Goal: Find specific fact: Find specific fact

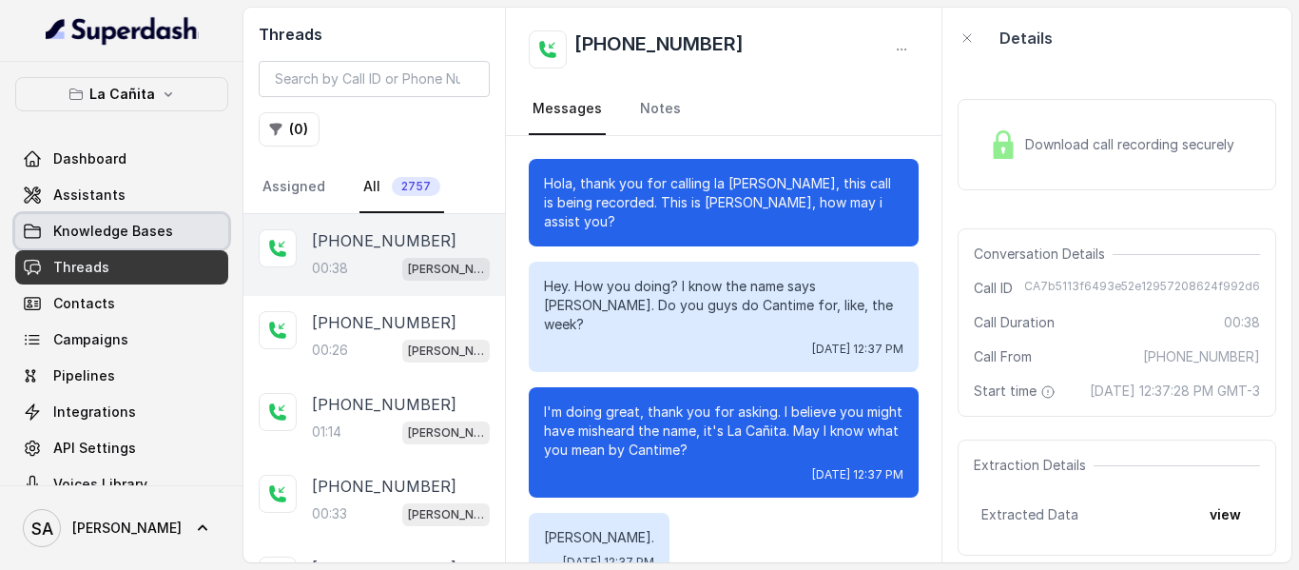
scroll to position [327, 0]
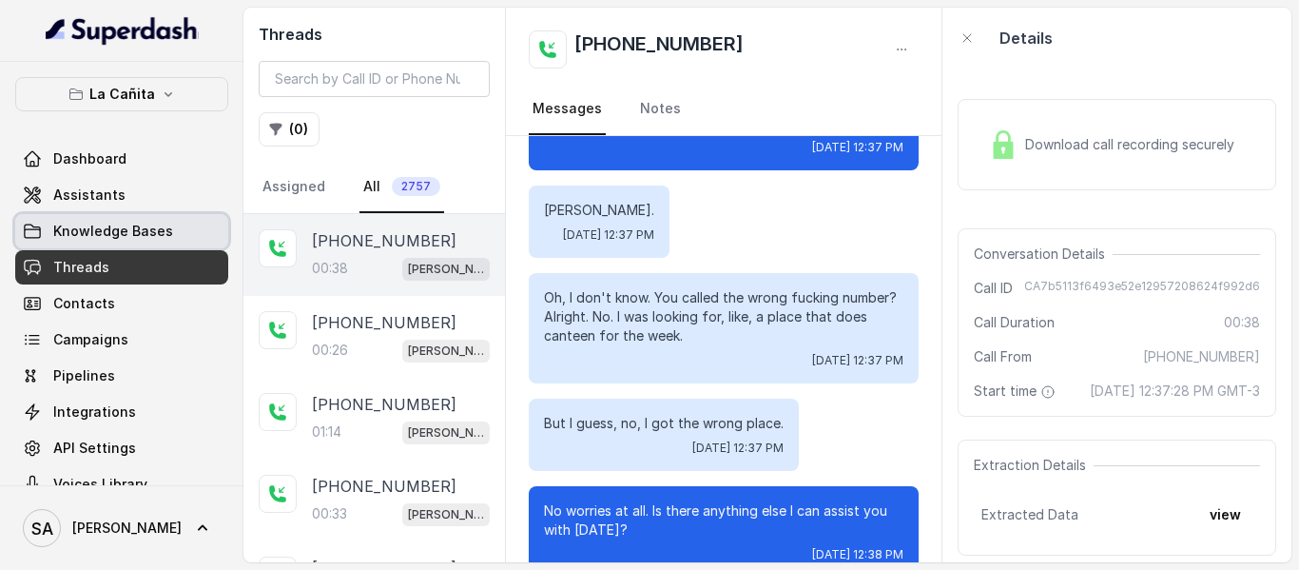
click at [101, 227] on span "Knowledge Bases" at bounding box center [113, 231] width 120 height 19
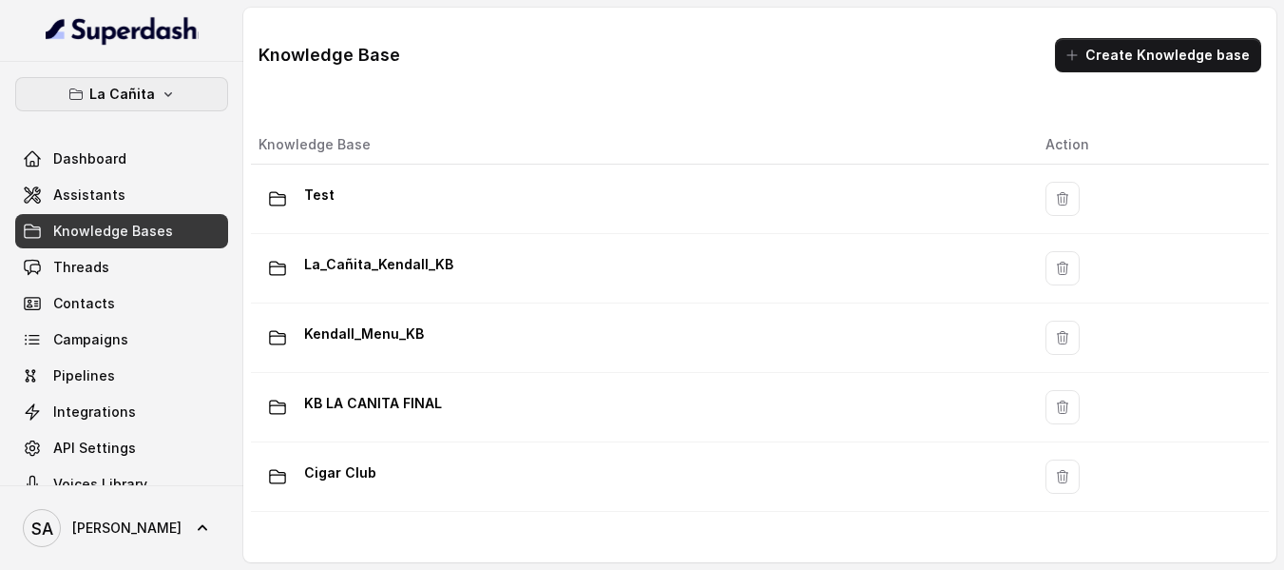
click at [125, 86] on p "La Cañita" at bounding box center [122, 94] width 66 height 23
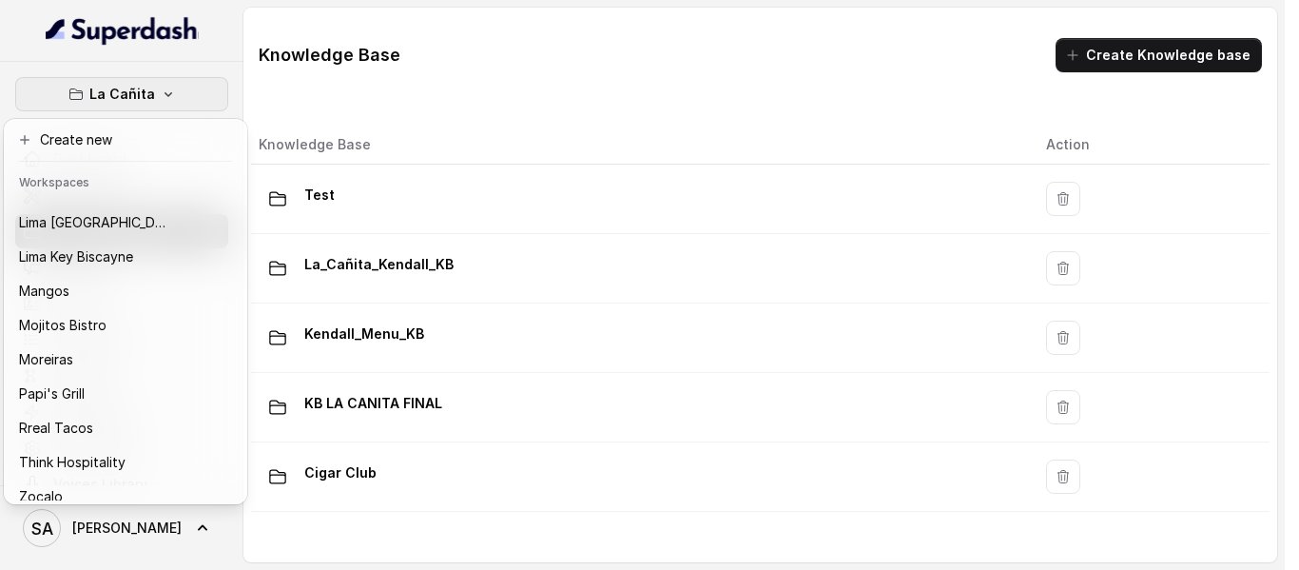
scroll to position [292, 0]
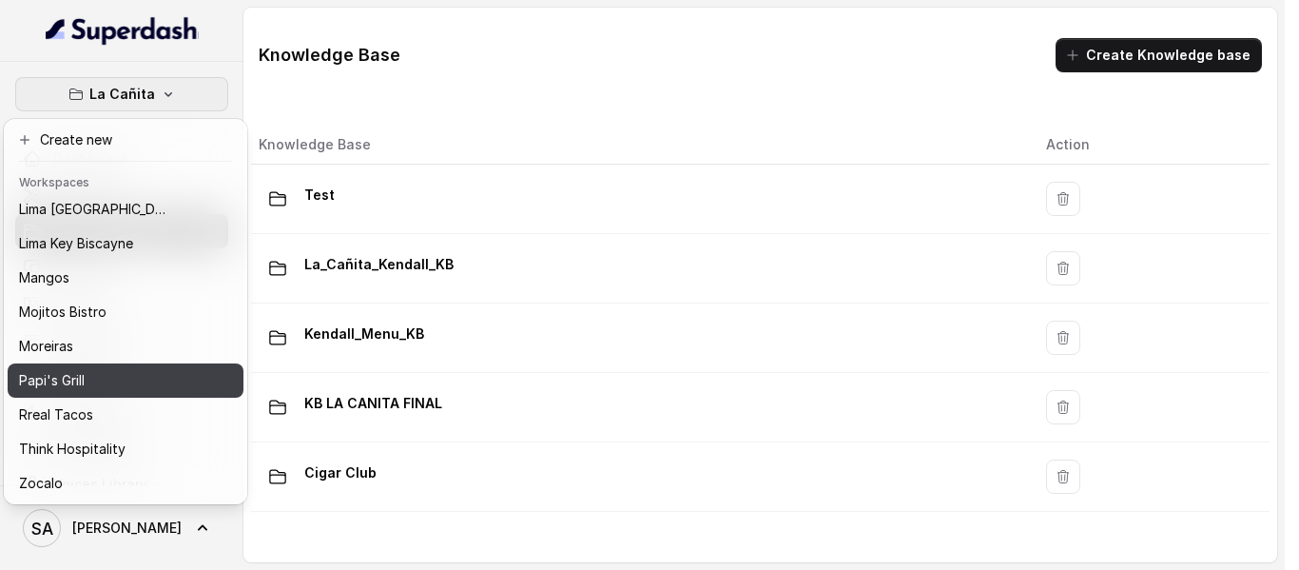
click at [154, 369] on div "Papi's Grill" at bounding box center [95, 380] width 152 height 23
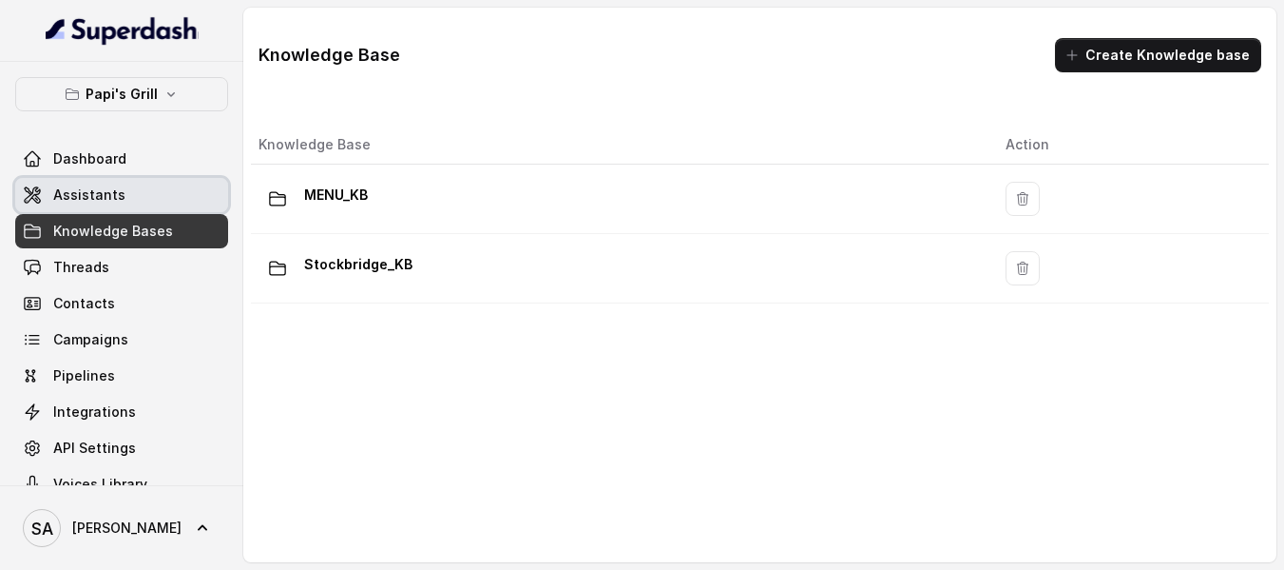
click at [130, 204] on link "Assistants" at bounding box center [121, 195] width 213 height 34
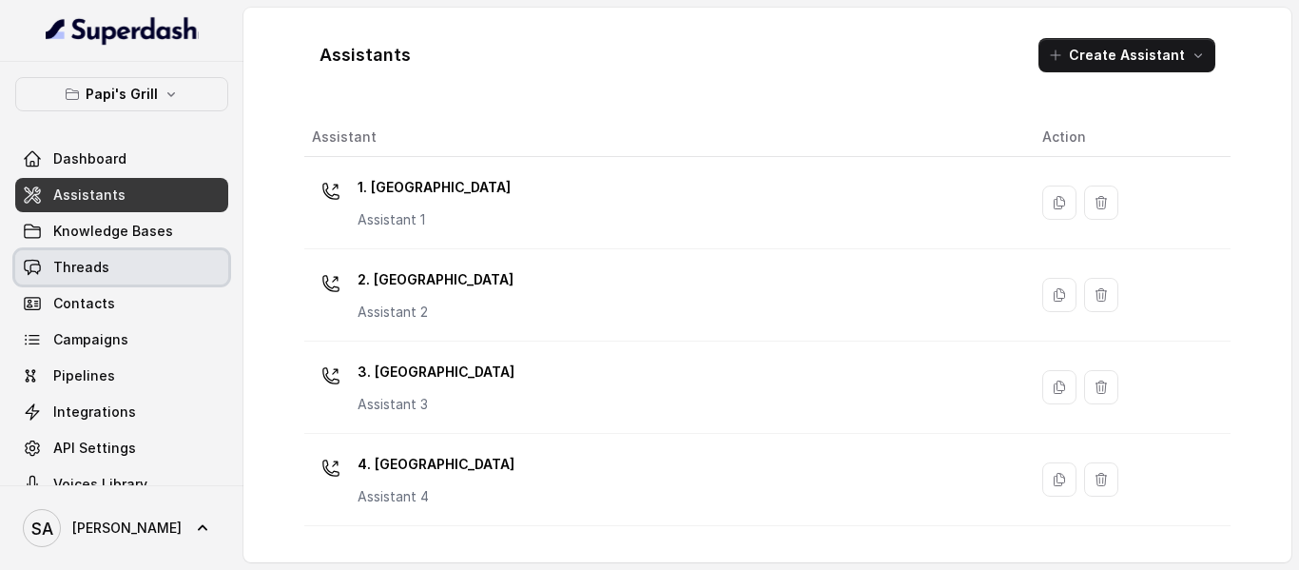
click at [106, 261] on link "Threads" at bounding box center [121, 267] width 213 height 34
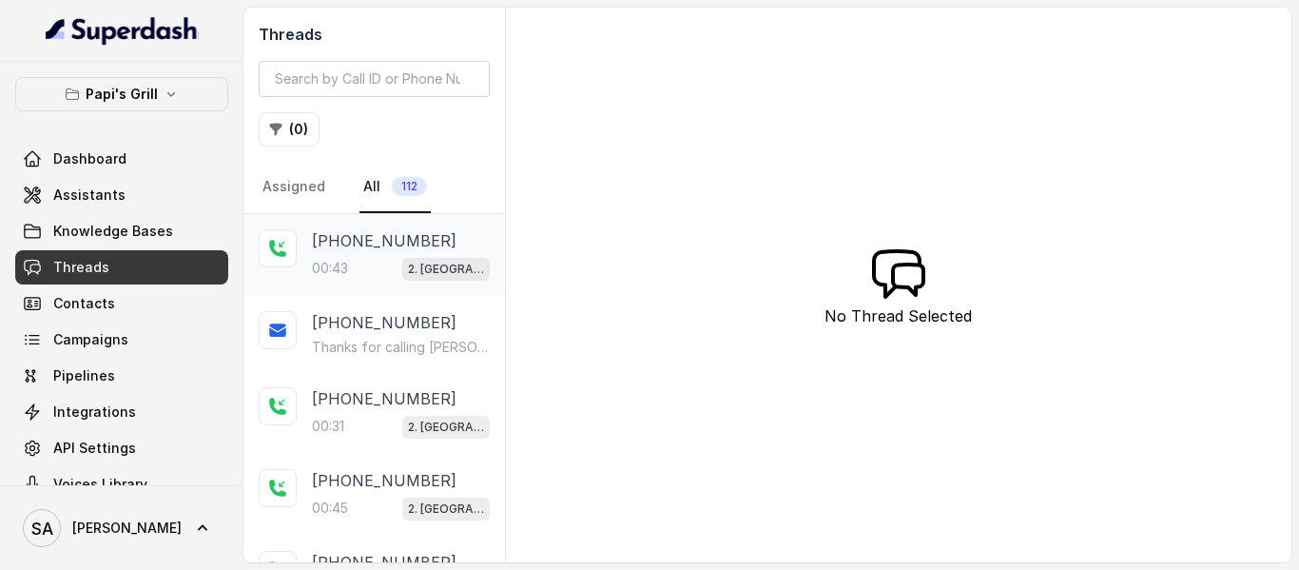
click at [368, 268] on div "00:43 2. [GEOGRAPHIC_DATA]" at bounding box center [401, 268] width 178 height 25
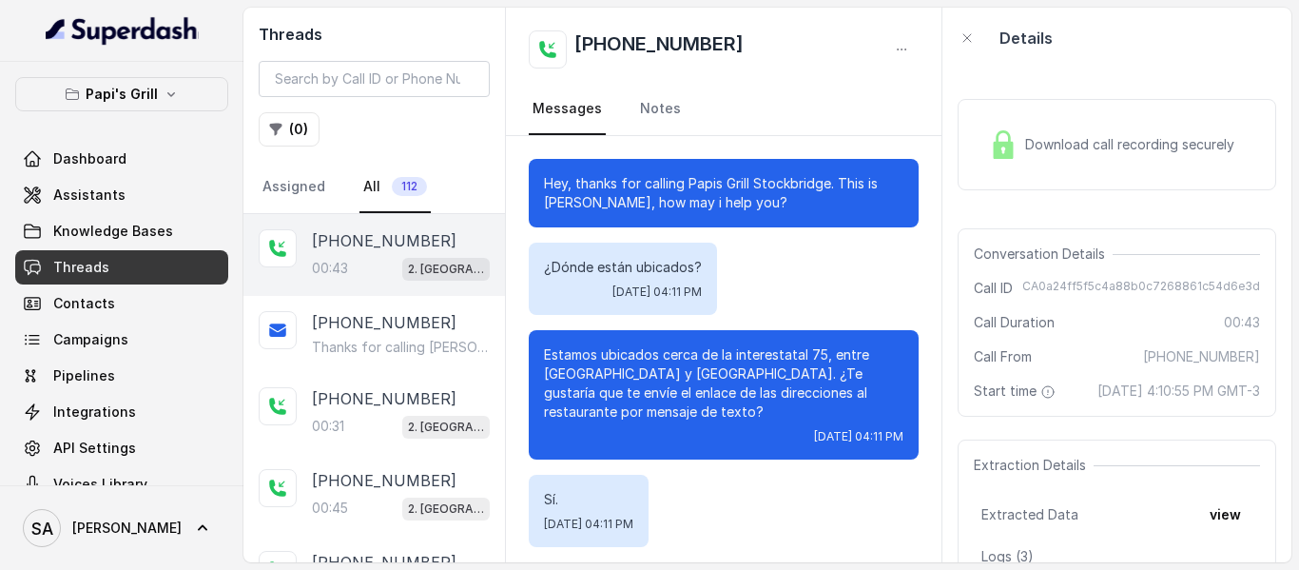
scroll to position [308, 0]
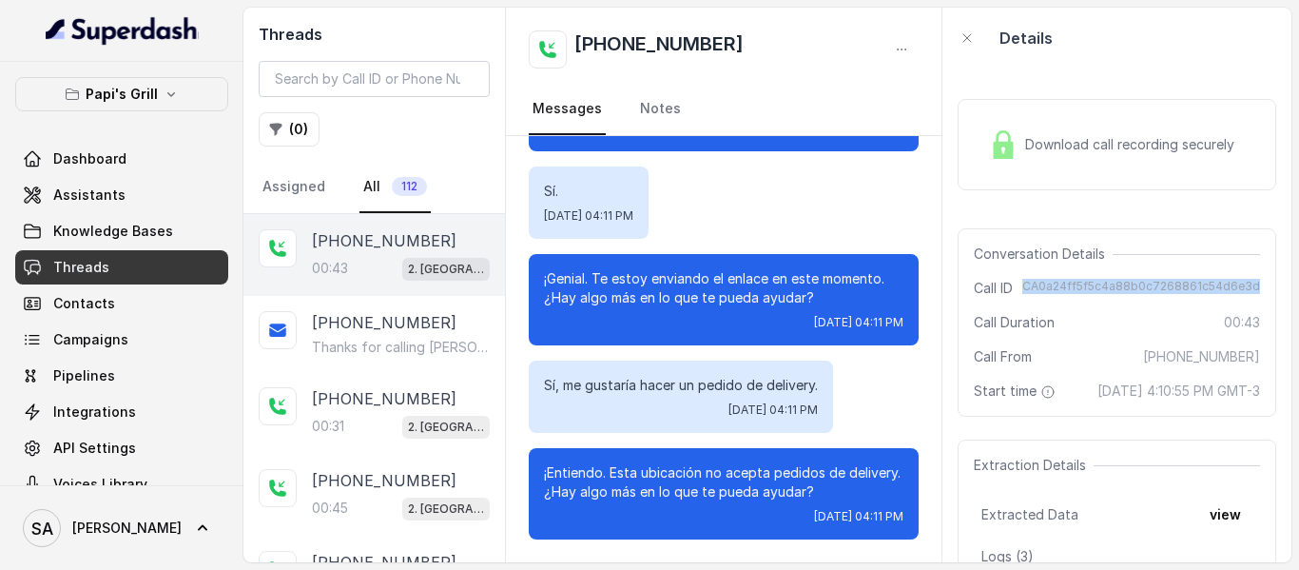
drag, startPoint x: 1019, startPoint y: 284, endPoint x: 1298, endPoint y: 291, distance: 278.7
click at [1272, 291] on main "Threads ( 0 ) Assigned All 112 [PHONE_NUMBER]:43 2. [GEOGRAPHIC_DATA] [PHONE_NU…" at bounding box center [649, 285] width 1299 height 570
copy span "CA0a24ff5f5c4a88b0c7268861c54d6e3d"
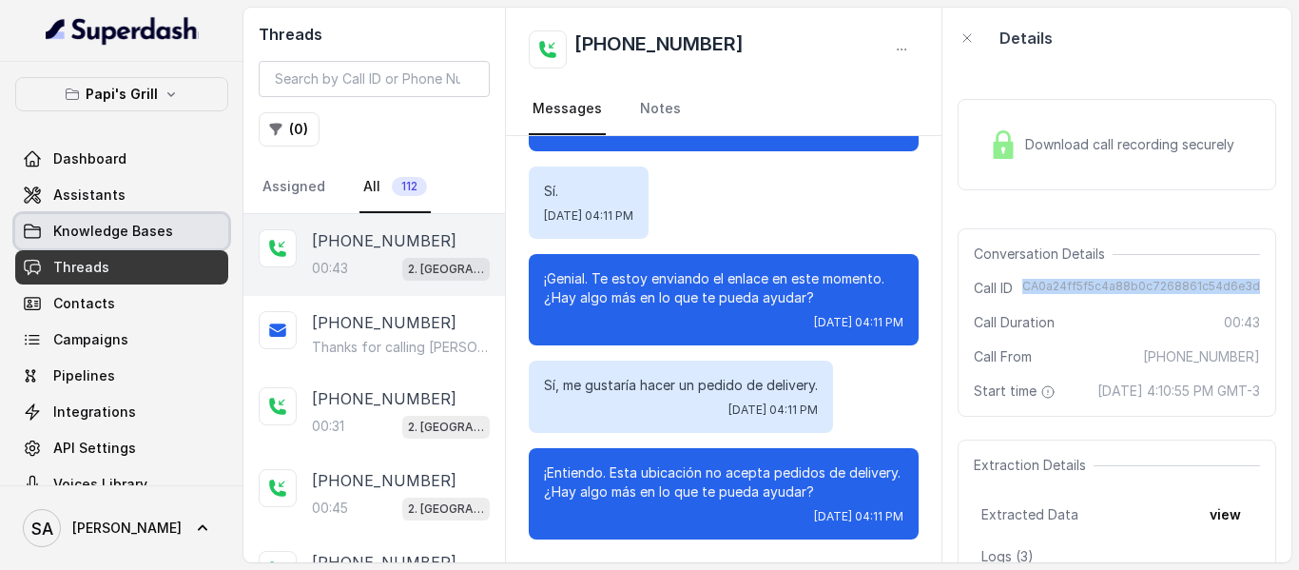
click at [116, 230] on span "Knowledge Bases" at bounding box center [113, 231] width 120 height 19
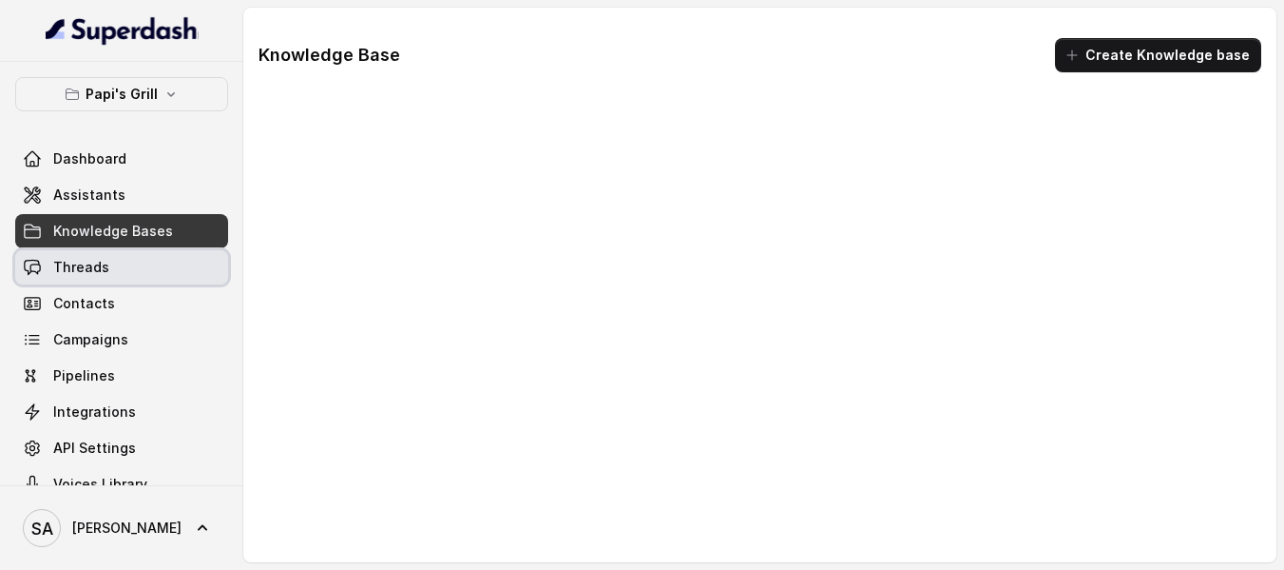
click at [99, 264] on span "Threads" at bounding box center [81, 267] width 56 height 19
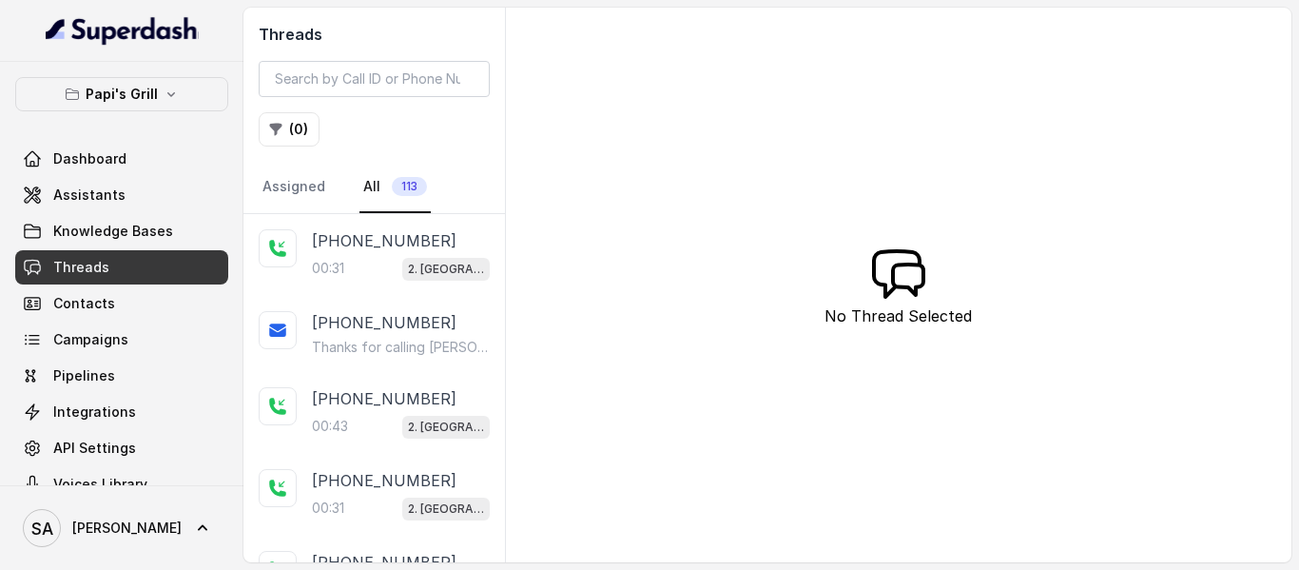
click at [331, 259] on p "00:31" at bounding box center [328, 268] width 32 height 19
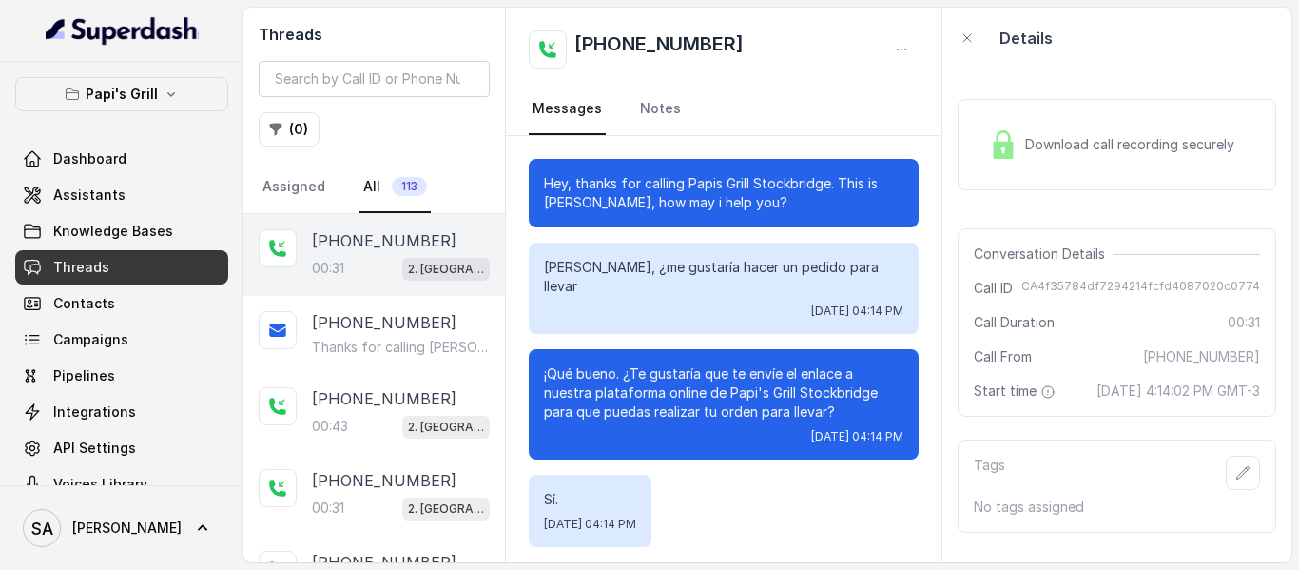
scroll to position [95, 0]
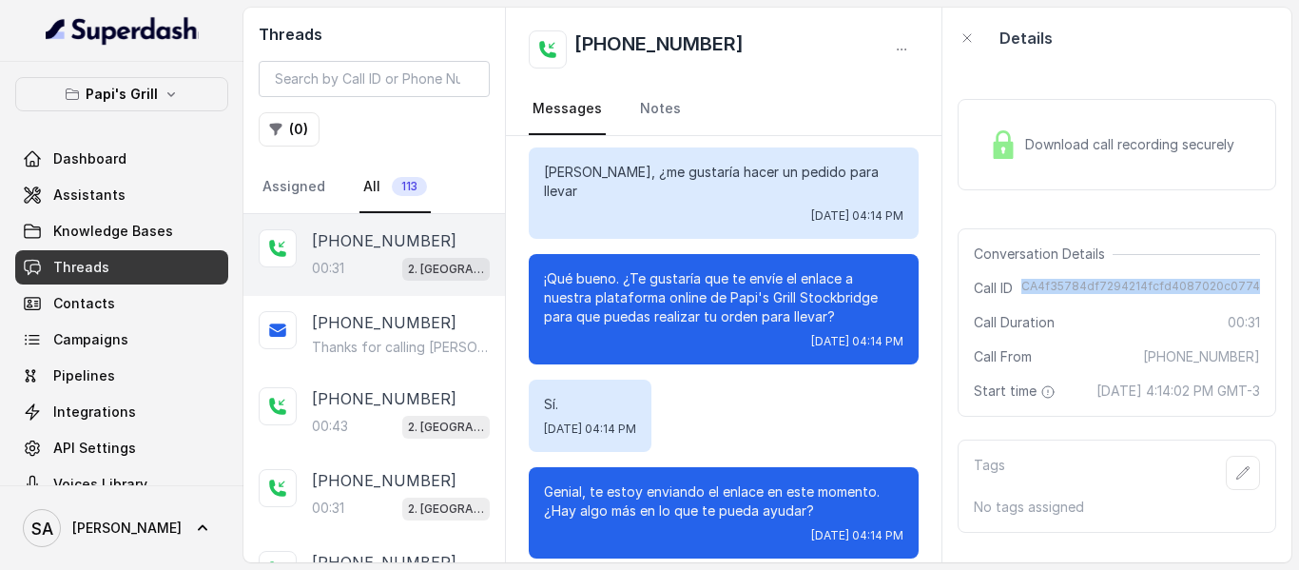
drag, startPoint x: 1021, startPoint y: 286, endPoint x: 1246, endPoint y: 292, distance: 224.5
click at [1246, 292] on div "Conversation Details Call ID CA4f35784df7294214fcfd4087020c0774 Call Duration 0…" at bounding box center [1116, 322] width 319 height 188
copy span "CA4f35784df7294214fcfd4087020c0774"
